Goal: Use online tool/utility: Utilize a website feature to perform a specific function

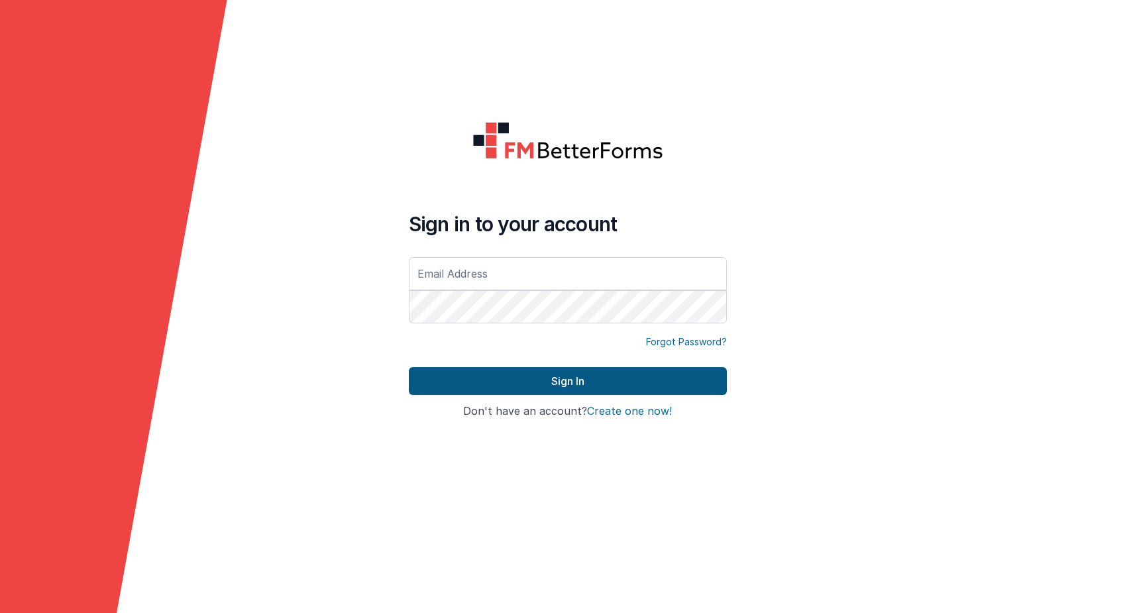
type input "[PERSON_NAME][EMAIL_ADDRESS][DOMAIN_NAME]"
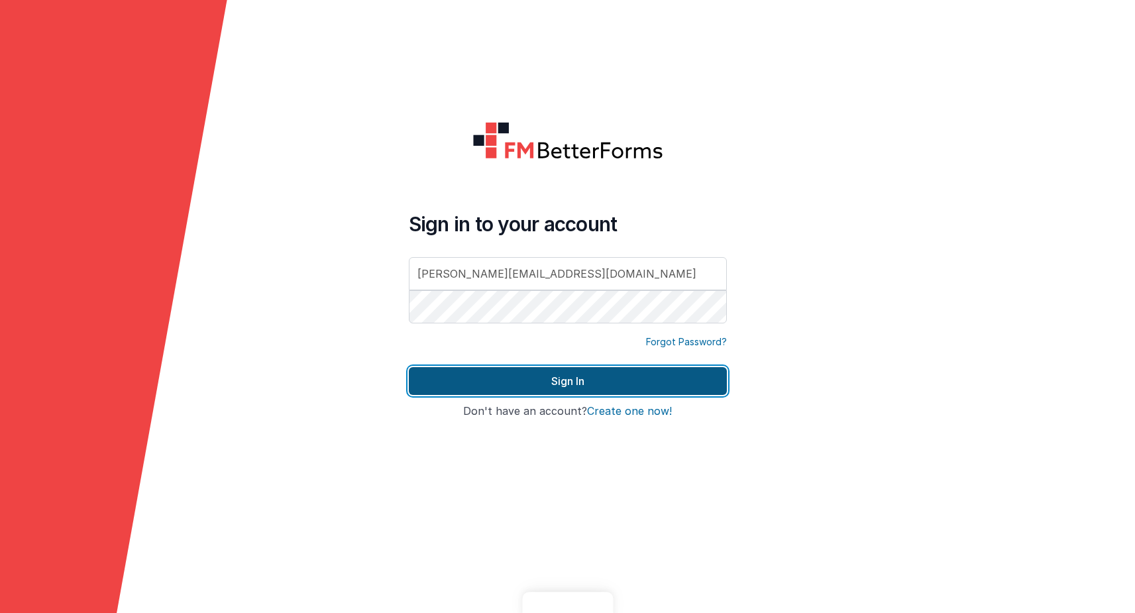
click at [559, 380] on button "Sign In" at bounding box center [568, 381] width 318 height 28
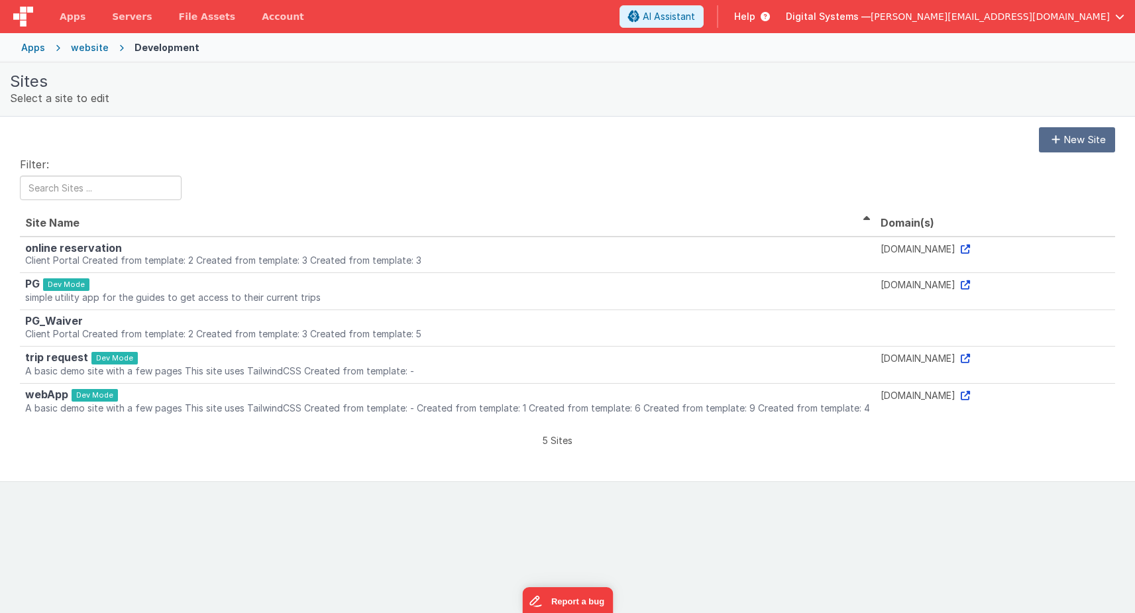
click at [36, 51] on div "Apps" at bounding box center [33, 47] width 24 height 13
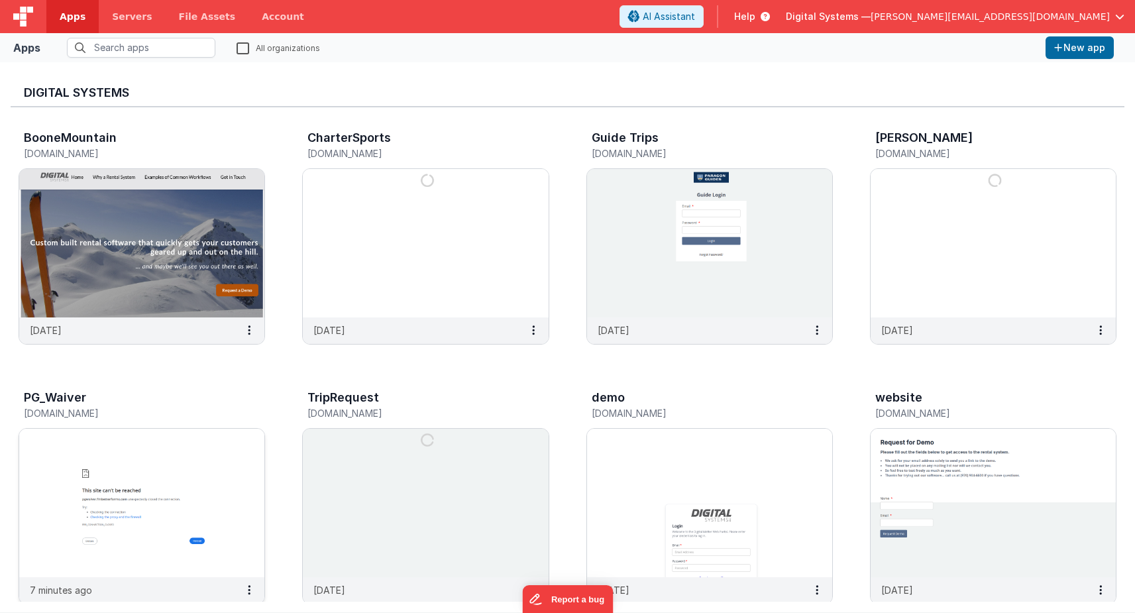
click at [110, 513] on img at bounding box center [141, 503] width 245 height 148
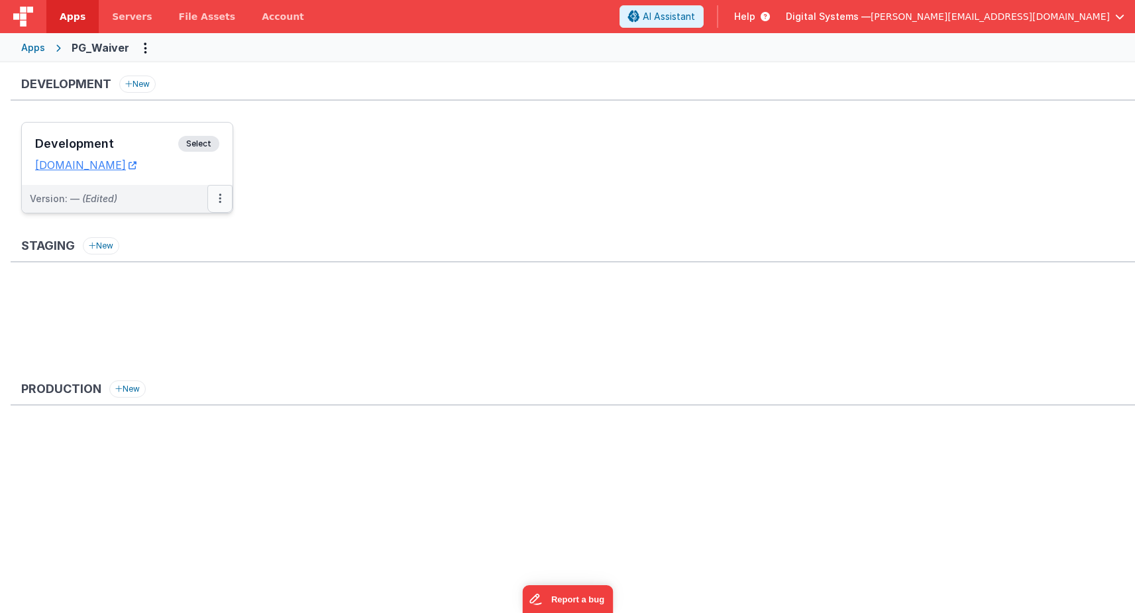
click at [222, 200] on button at bounding box center [219, 199] width 25 height 28
click at [222, 200] on div at bounding box center [567, 306] width 1135 height 613
click at [213, 142] on span "Select" at bounding box center [198, 144] width 41 height 16
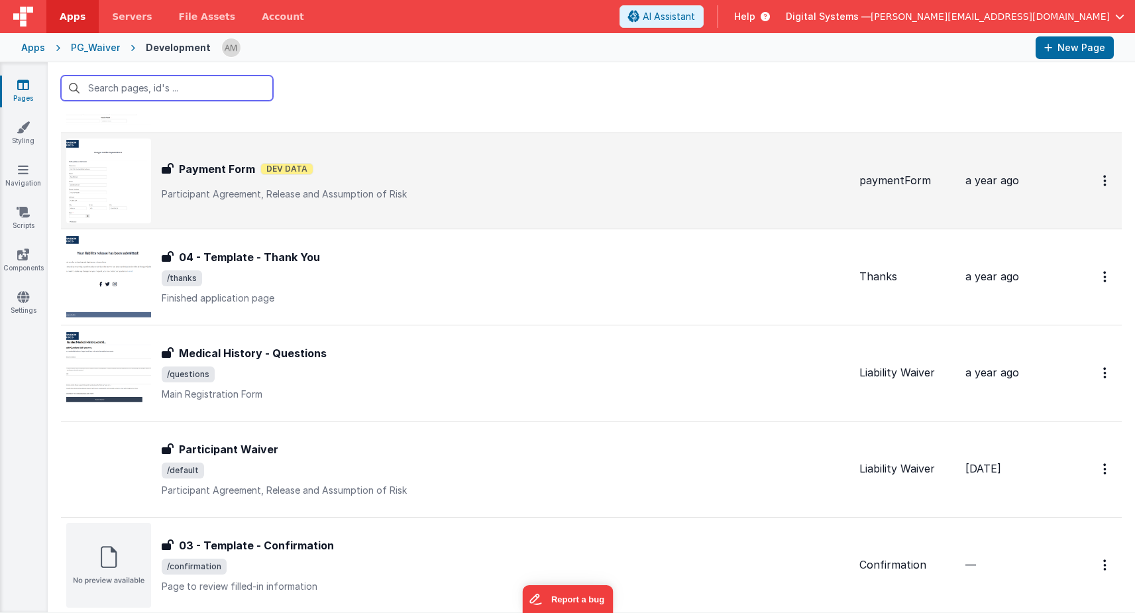
scroll to position [266, 0]
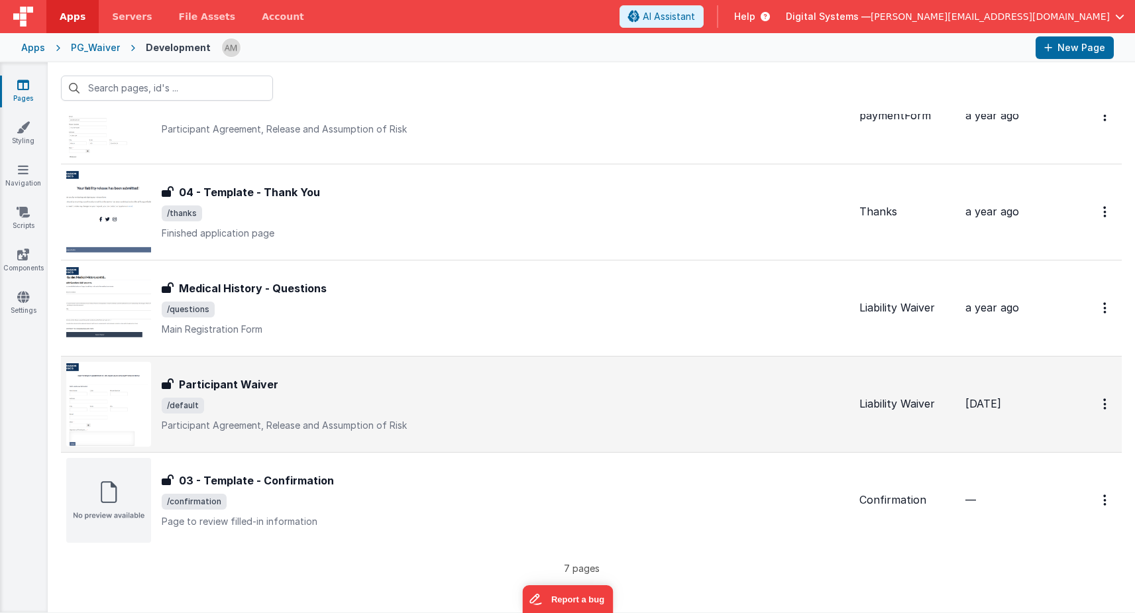
click at [232, 377] on h3 "Participant Waiver" at bounding box center [228, 384] width 99 height 16
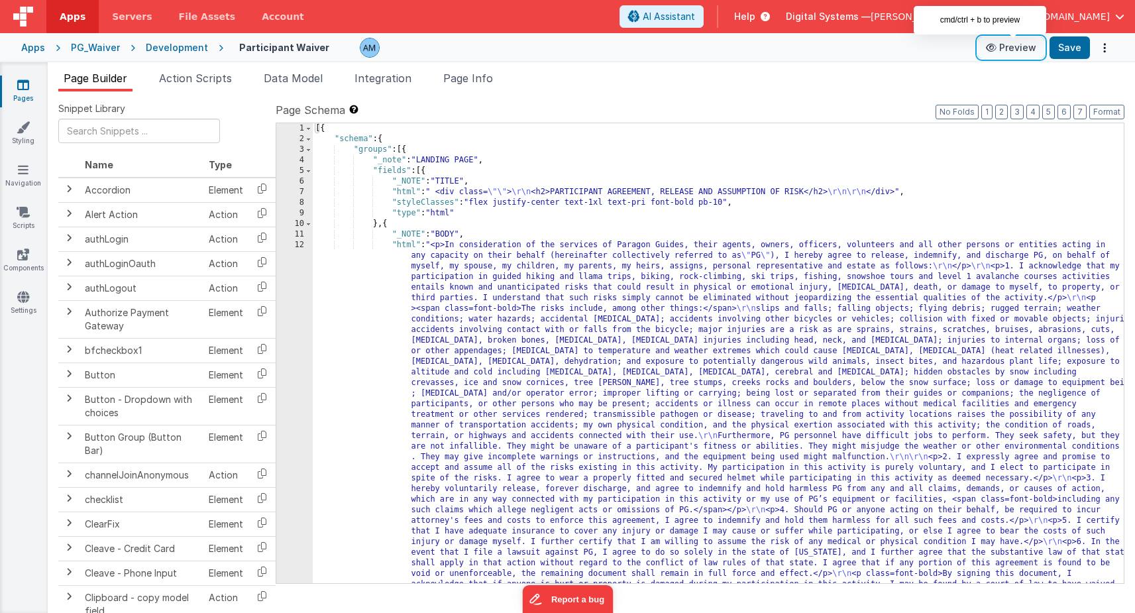
click at [1023, 50] on button "Preview" at bounding box center [1011, 47] width 66 height 21
